Goal: Information Seeking & Learning: Check status

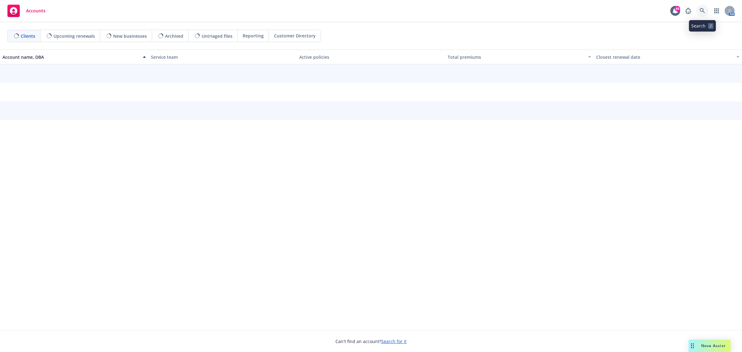
click at [700, 9] on icon at bounding box center [702, 11] width 6 height 6
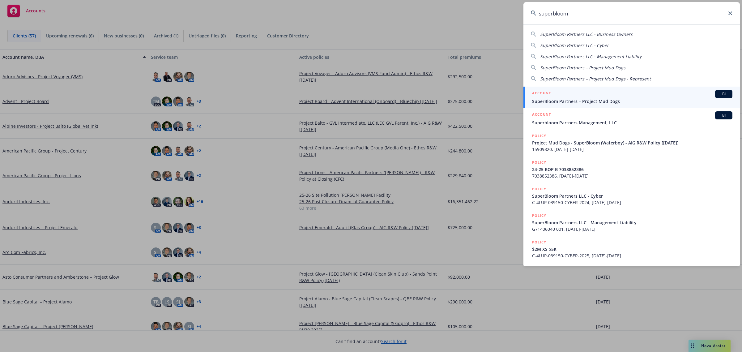
type input "superbloom"
click at [574, 98] on span "SuperBloom Partners – Project Mud Dogs" at bounding box center [632, 101] width 200 height 6
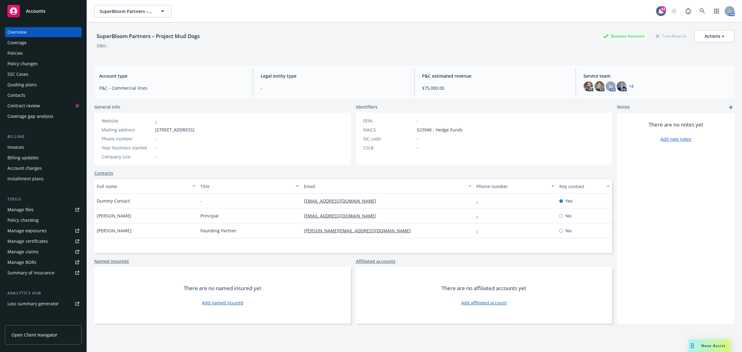
click at [20, 148] on div "Invoices" at bounding box center [15, 147] width 17 height 10
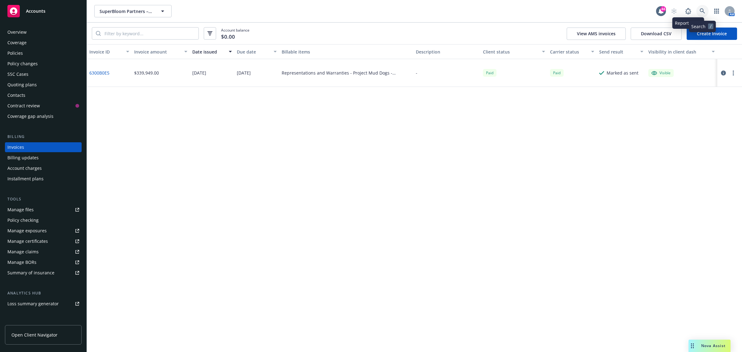
click at [701, 11] on icon at bounding box center [702, 11] width 6 height 6
click at [161, 14] on icon "button" at bounding box center [162, 10] width 7 height 7
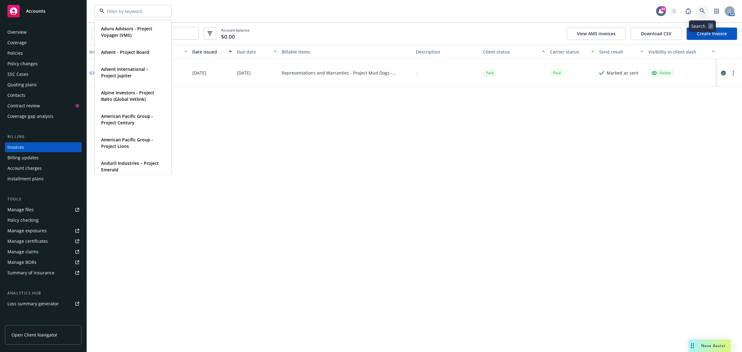
click at [704, 11] on icon at bounding box center [702, 11] width 6 height 6
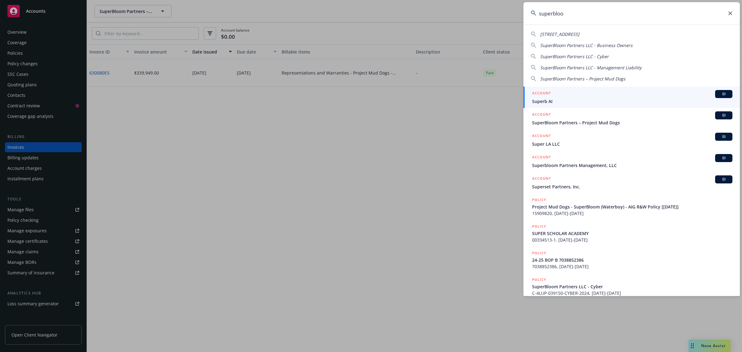
type input "superbloom"
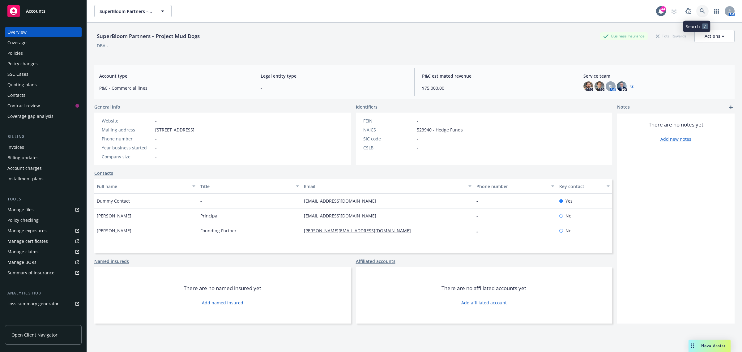
click at [699, 9] on icon at bounding box center [702, 11] width 6 height 6
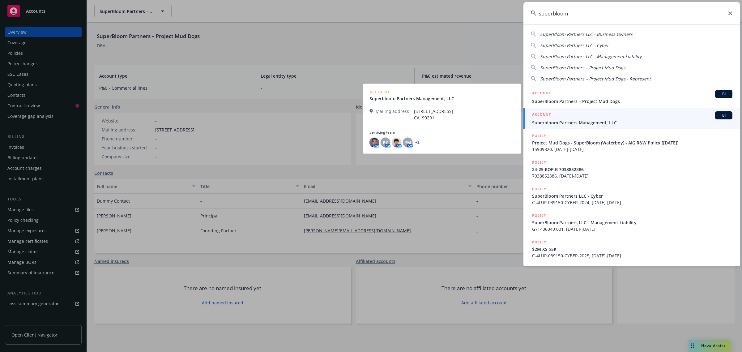
type input "superbloom"
click at [593, 120] on span "Superbloom Partners Management, LLC" at bounding box center [632, 122] width 200 height 6
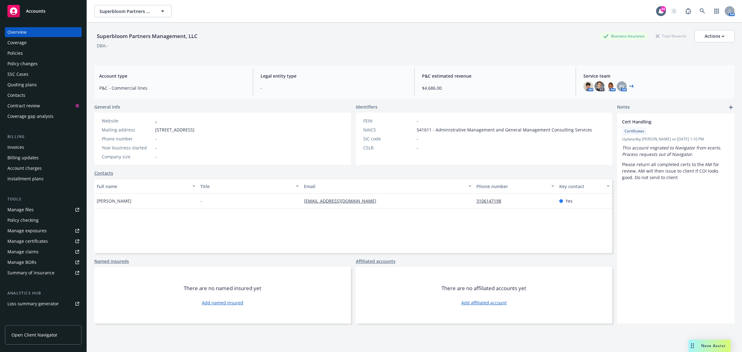
click at [27, 149] on div "Invoices" at bounding box center [43, 147] width 72 height 10
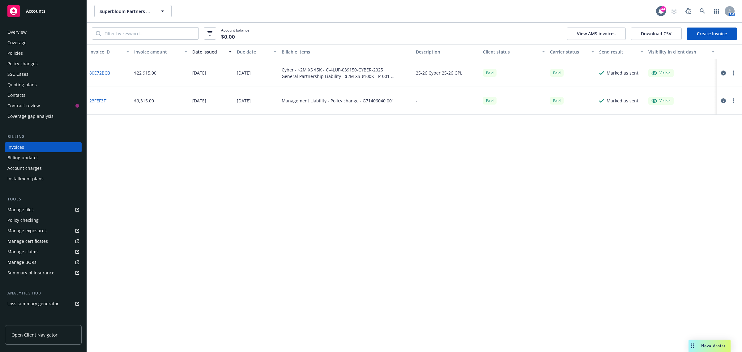
click at [733, 74] on circle "button" at bounding box center [732, 74] width 1 height 1
click at [556, 176] on div "Invoice ID Invoice amount Date issued Due date Billable items Description Clien…" at bounding box center [414, 197] width 655 height 307
click at [100, 71] on link "80E72BCB" at bounding box center [99, 73] width 21 height 6
click at [721, 74] on icon "button" at bounding box center [723, 72] width 5 height 5
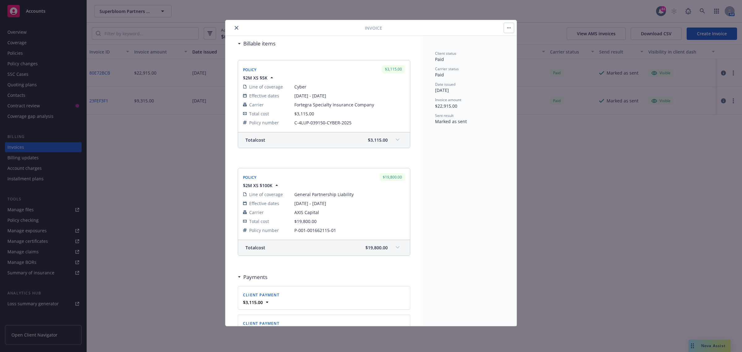
scroll to position [77, 0]
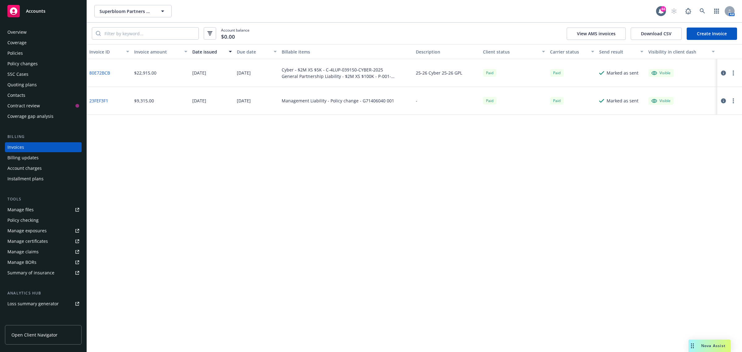
click at [17, 50] on div "Policies" at bounding box center [14, 53] width 15 height 10
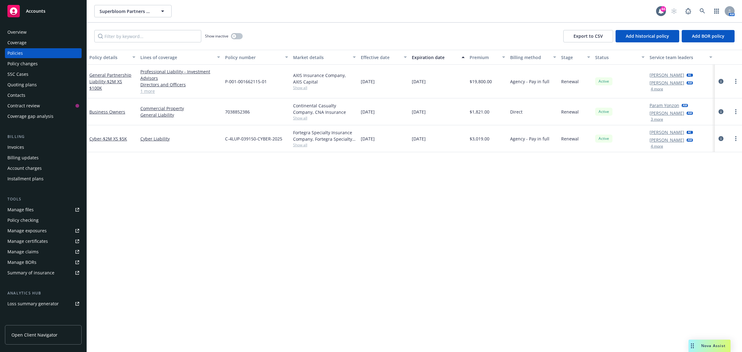
drag, startPoint x: 566, startPoint y: 56, endPoint x: 475, endPoint y: 249, distance: 213.5
click at [475, 249] on div "Policy details Lines of coverage Policy number Market details Effective date Ex…" at bounding box center [414, 201] width 655 height 302
click at [720, 83] on icon "circleInformation" at bounding box center [720, 81] width 5 height 5
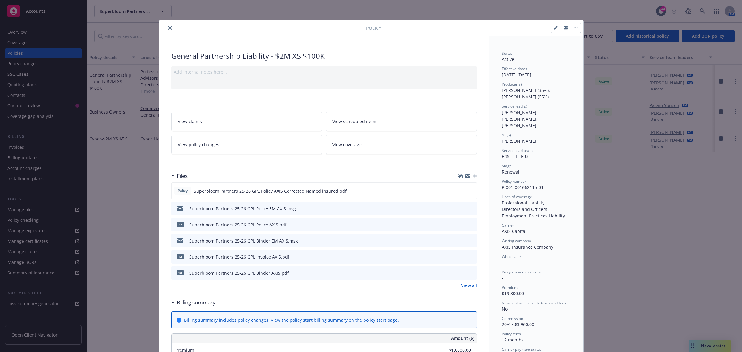
click at [167, 24] on div at bounding box center [263, 27] width 205 height 7
click at [168, 28] on icon "close" at bounding box center [170, 28] width 4 height 4
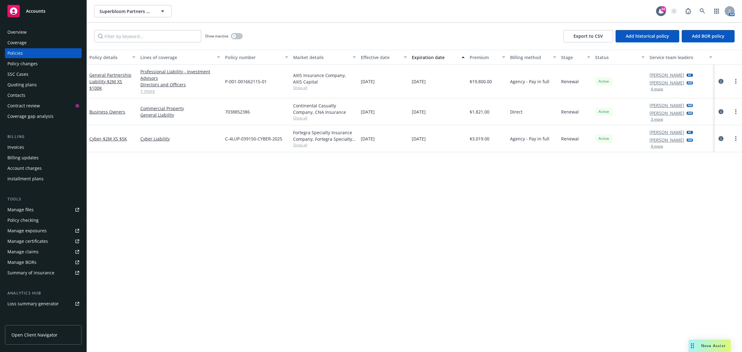
click at [32, 11] on span "Accounts" at bounding box center [35, 11] width 19 height 5
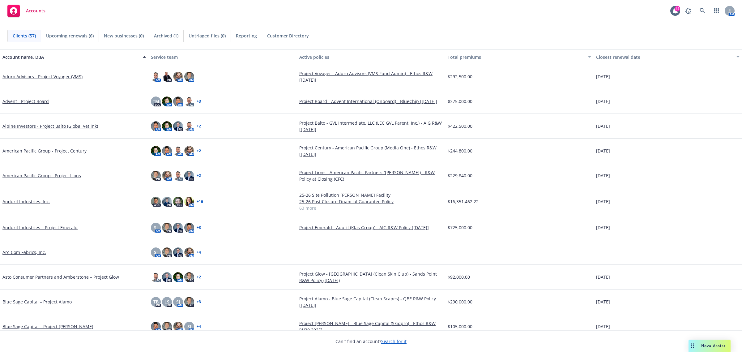
click at [518, 13] on div "Accounts 44 AM" at bounding box center [371, 11] width 742 height 22
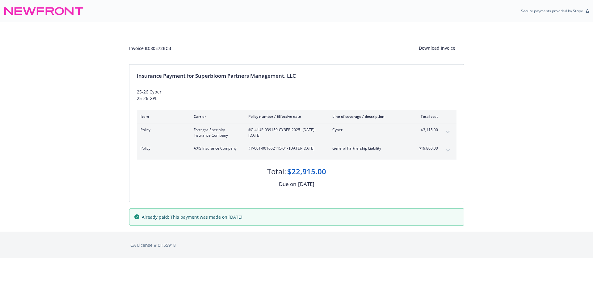
click at [446, 131] on icon "expand content" at bounding box center [448, 132] width 4 height 2
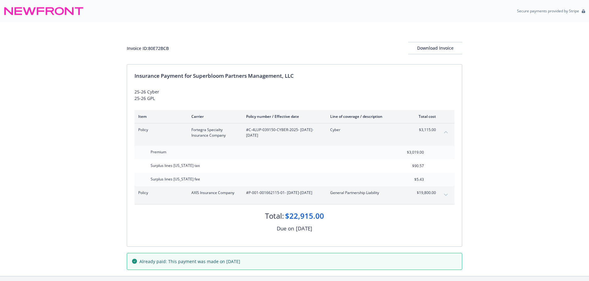
click at [445, 196] on icon "expand content" at bounding box center [446, 195] width 4 height 2
